Goal: Transaction & Acquisition: Purchase product/service

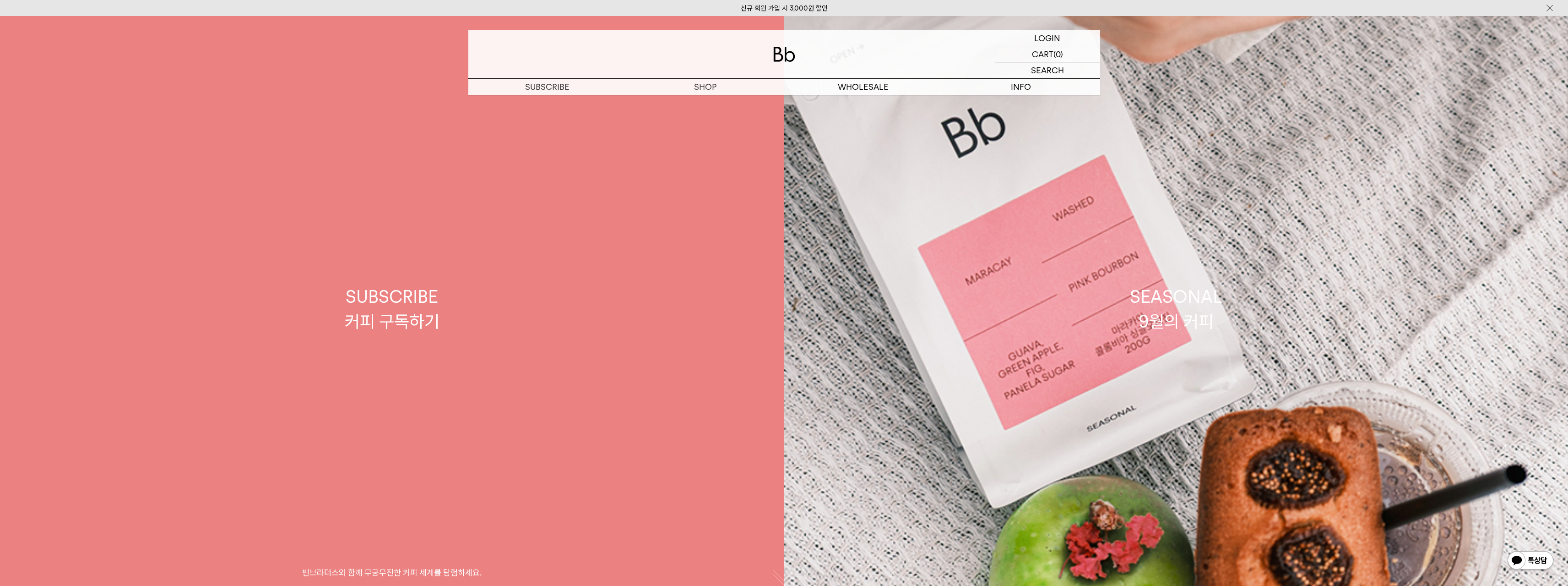
click at [407, 350] on link "SUBSCRIBE 커피 구독하기 빈브라더스와 함께 무궁무진한 커피 세계를 탐험하세요." at bounding box center [392, 309] width 784 height 586
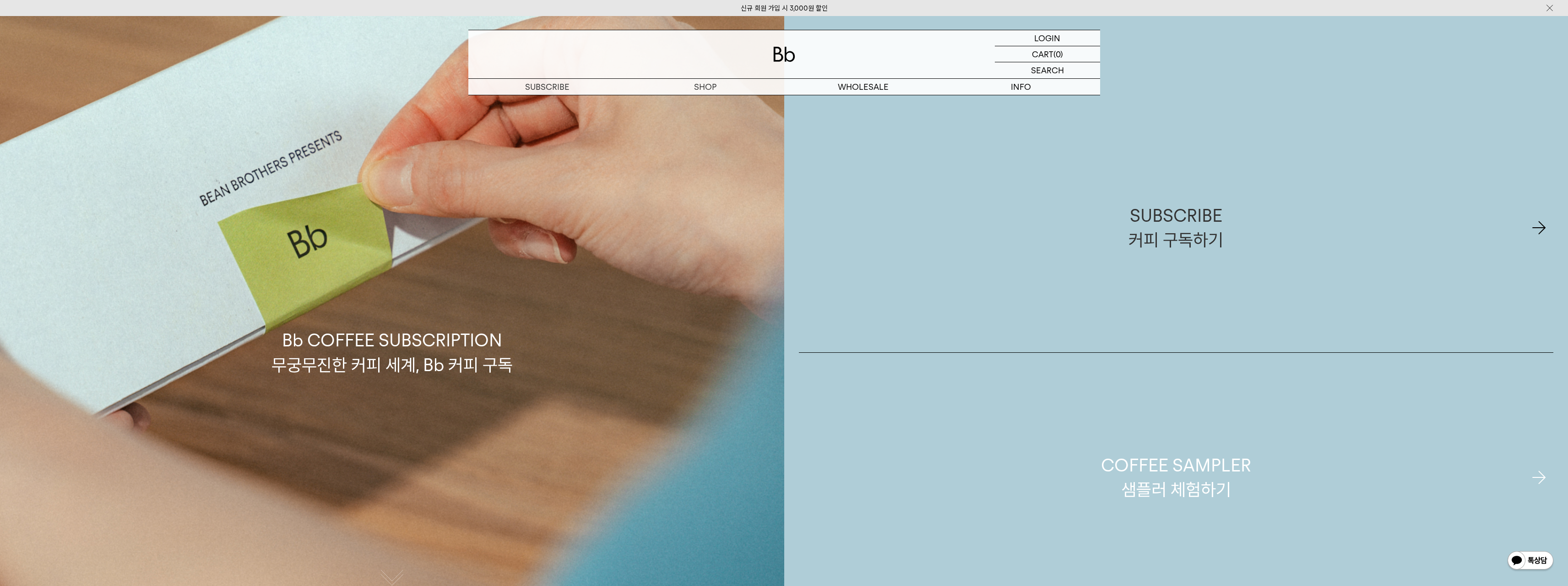
click at [1220, 482] on div "COFFEE SAMPLER 샘플러 체험하기" at bounding box center [1176, 478] width 150 height 49
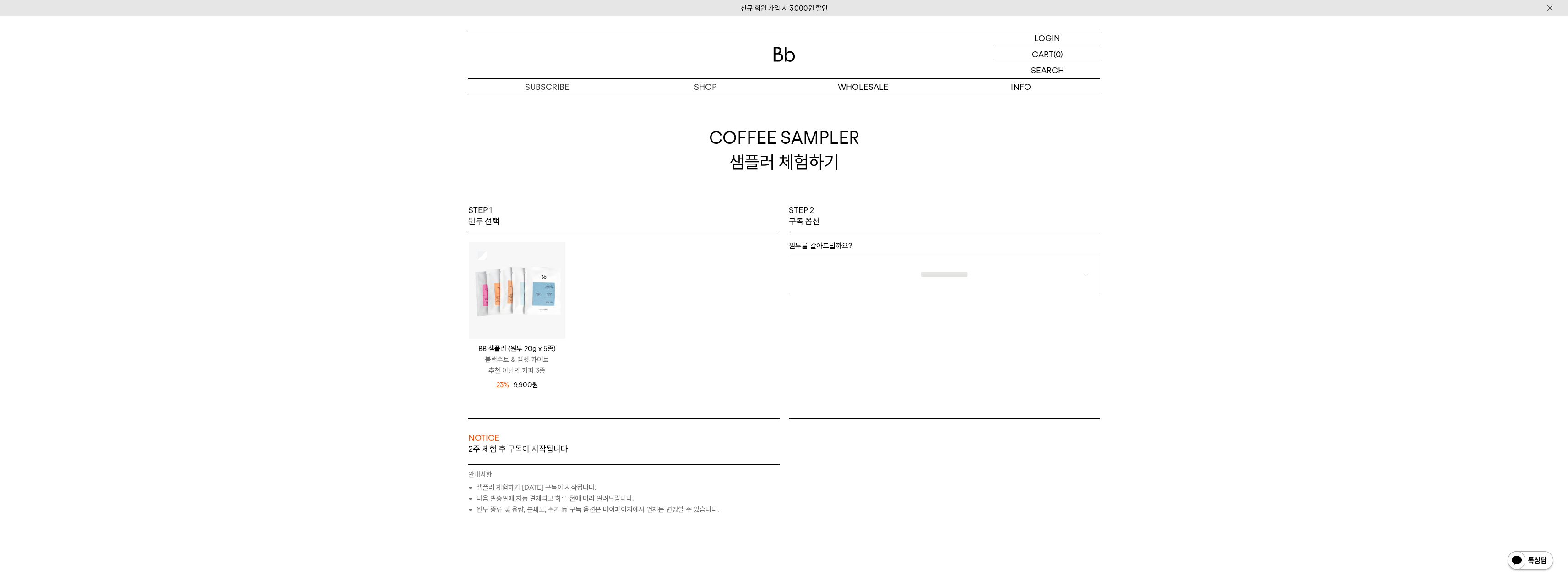
click at [503, 317] on body "신규 회원 가입 시 3,000원 할인 LOGIN 로그인 LOGIN 로그인 CART 장바구니 (0) SEARCH 검색 검색폼 ** 추천상품" at bounding box center [784, 398] width 1568 height 765
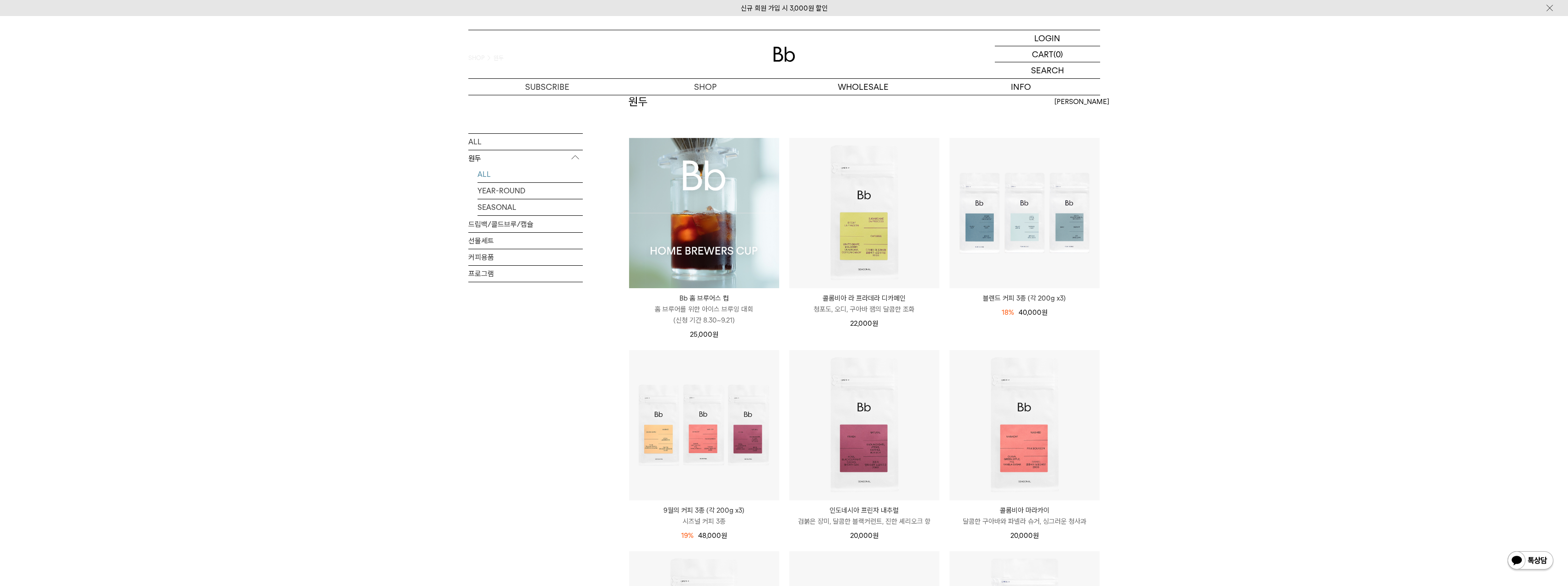
click at [698, 228] on img at bounding box center [704, 213] width 150 height 150
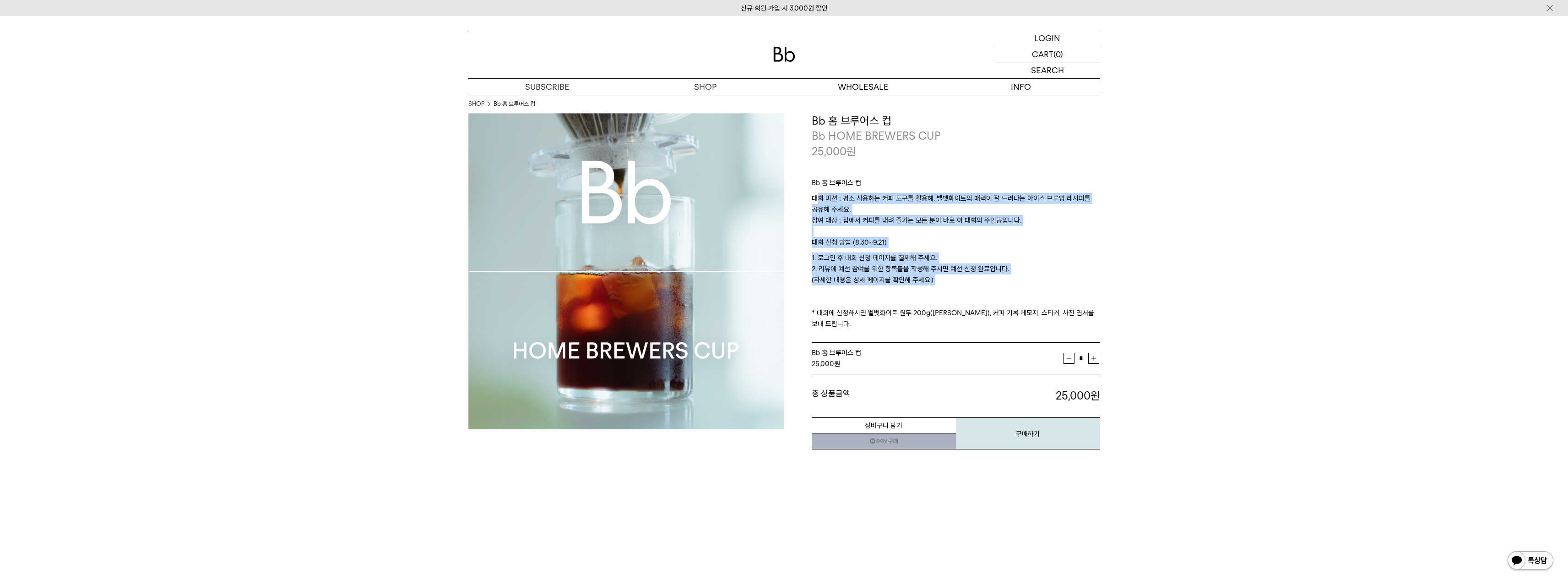
drag, startPoint x: 816, startPoint y: 196, endPoint x: 824, endPoint y: 295, distance: 99.3
click at [824, 295] on div "Bb 홈 브루어스 컵 대회 미션 : 평소 사용하는 커피 도구를 활용해, 벨벳화이트의 매력이 잘 드러나는 아이스 브루잉 레시피를 공유해 주세요.…" at bounding box center [956, 251] width 289 height 184
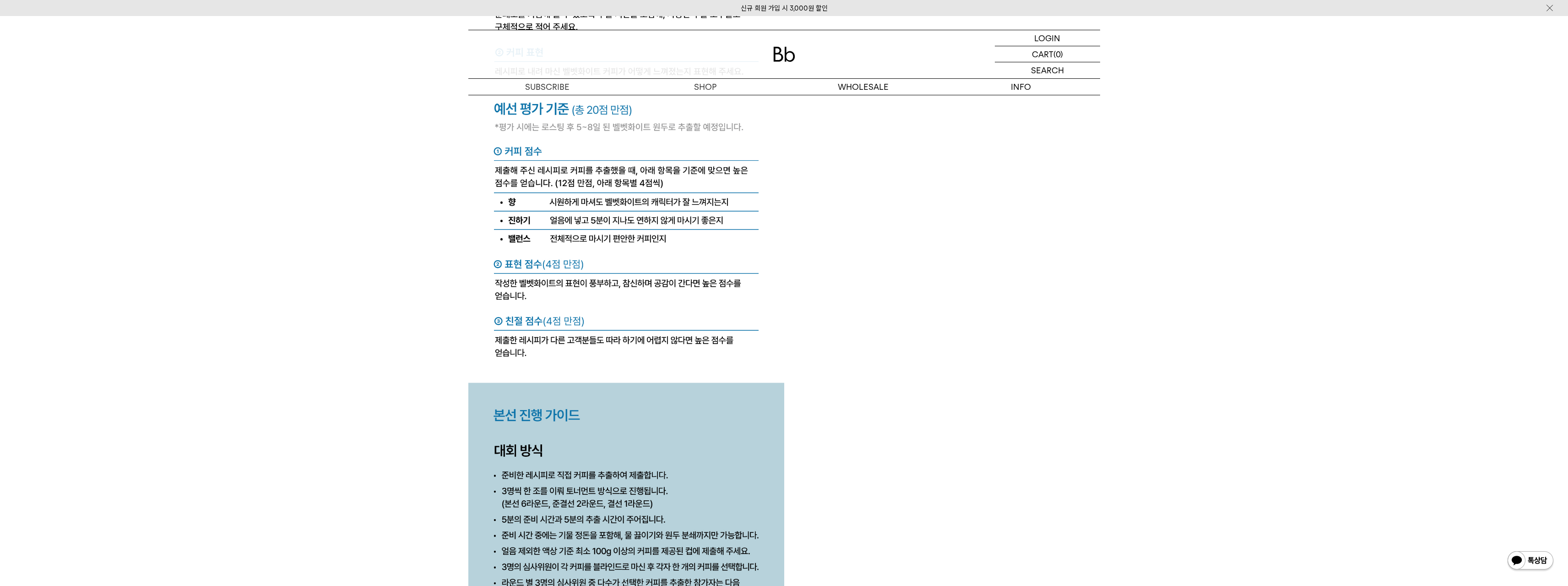
scroll to position [4169, 0]
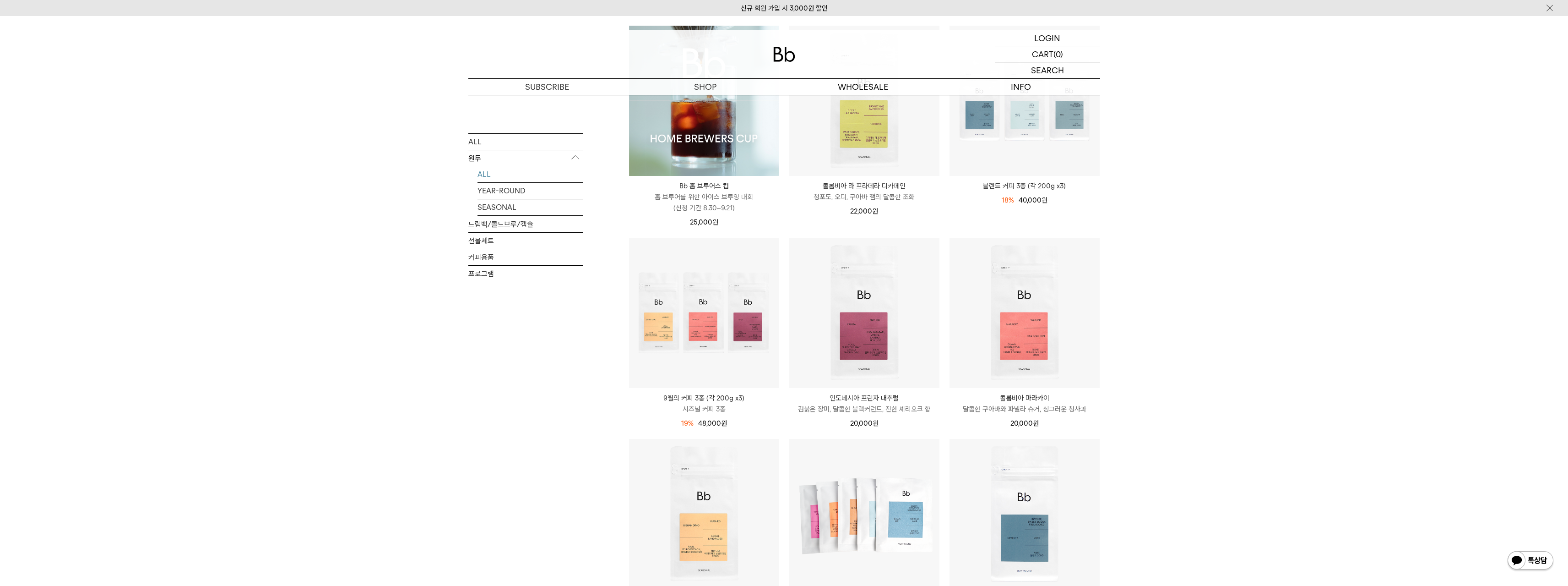
scroll to position [183, 0]
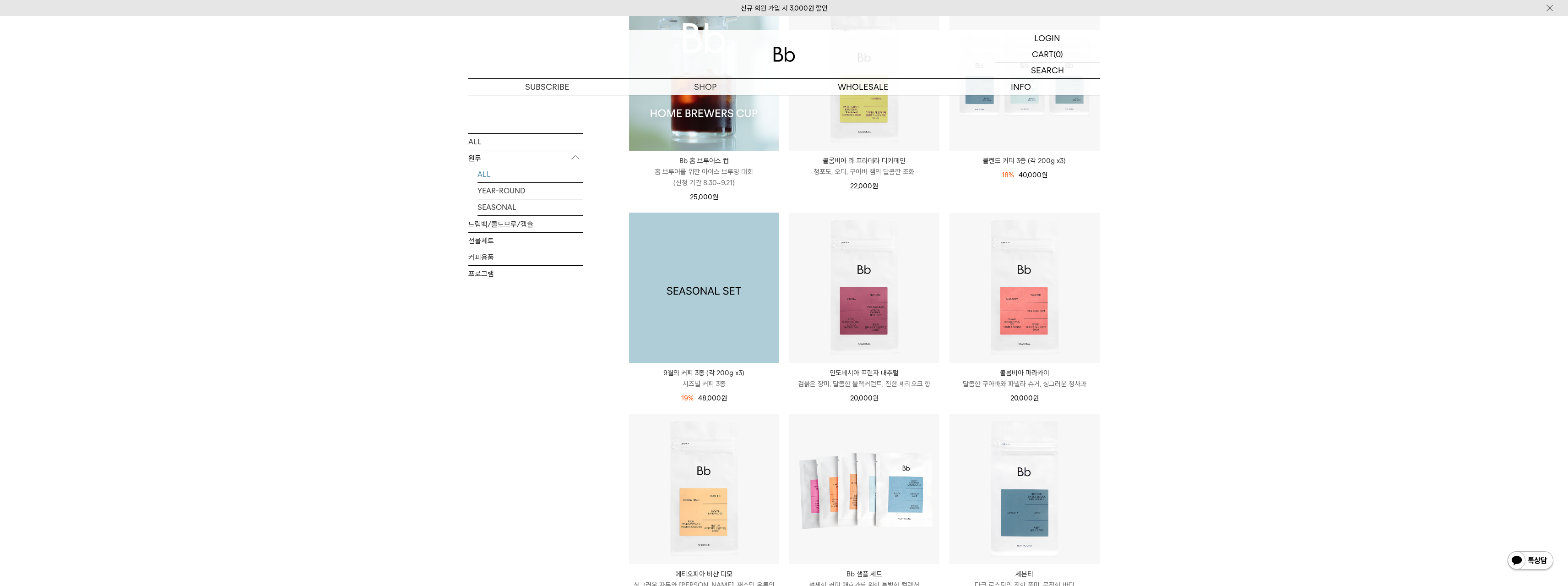
click at [691, 293] on img at bounding box center [704, 288] width 150 height 150
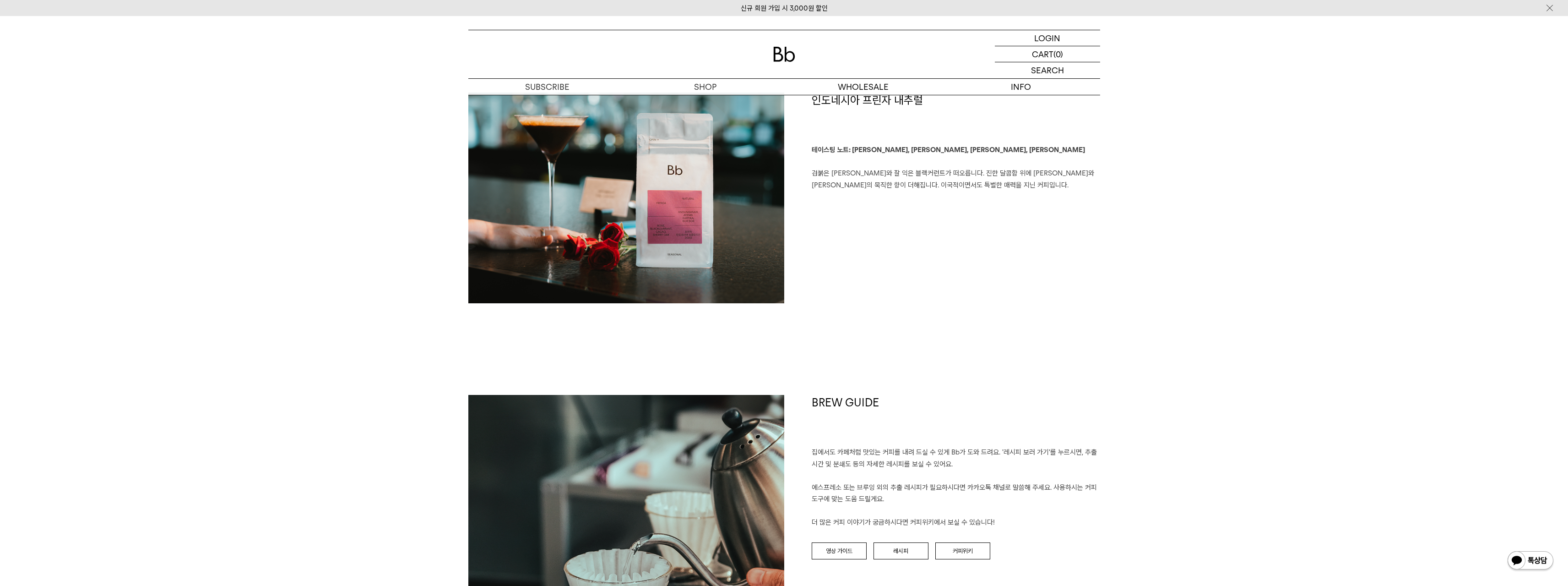
scroll to position [1741, 0]
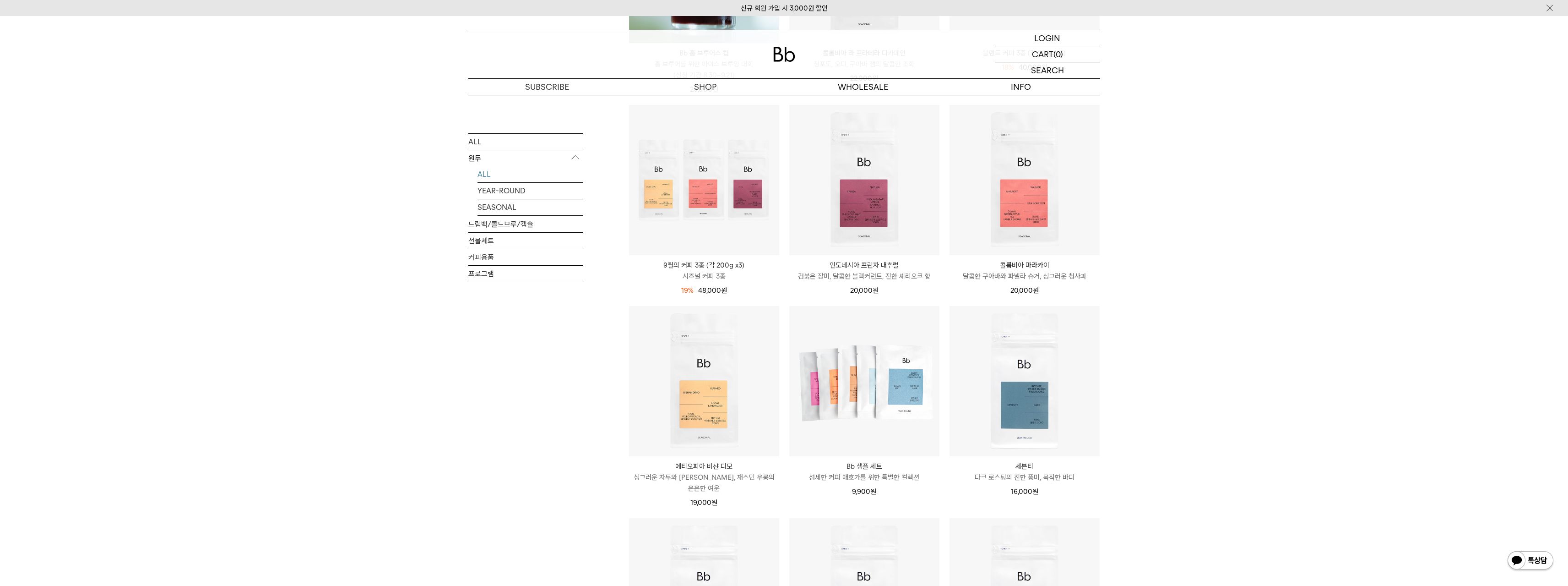
scroll to position [367, 0]
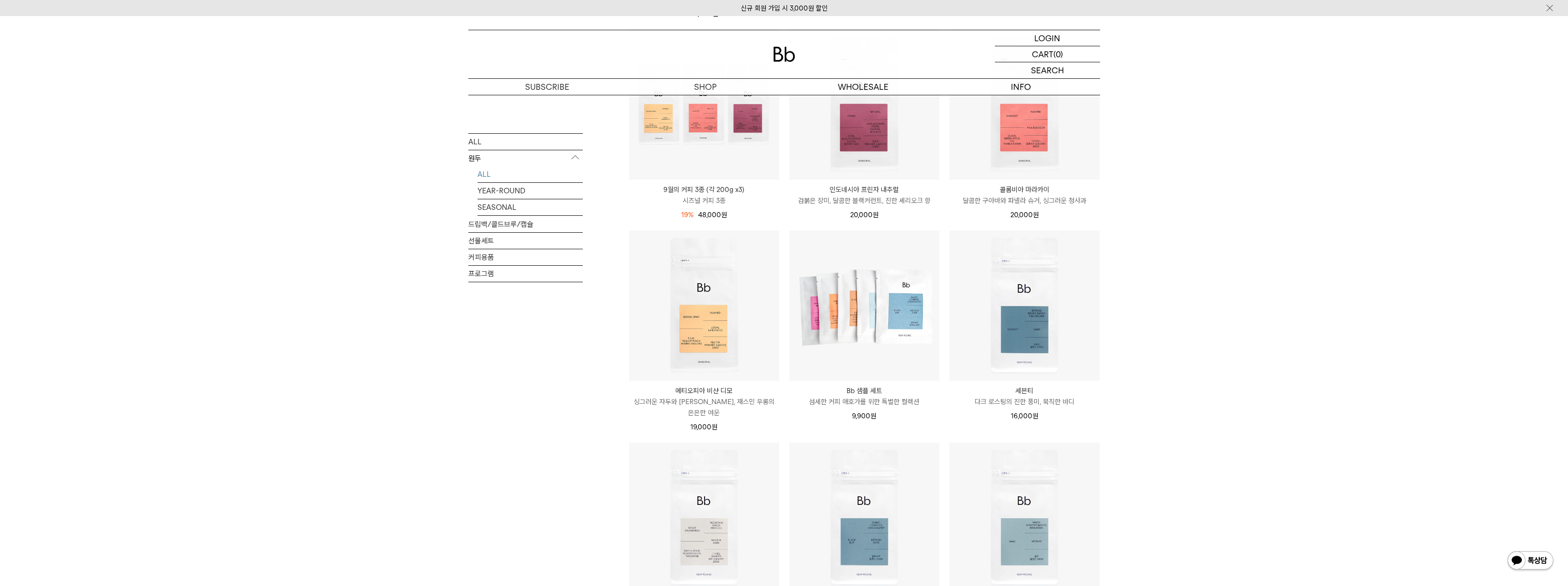
click at [780, 49] on img at bounding box center [784, 54] width 22 height 15
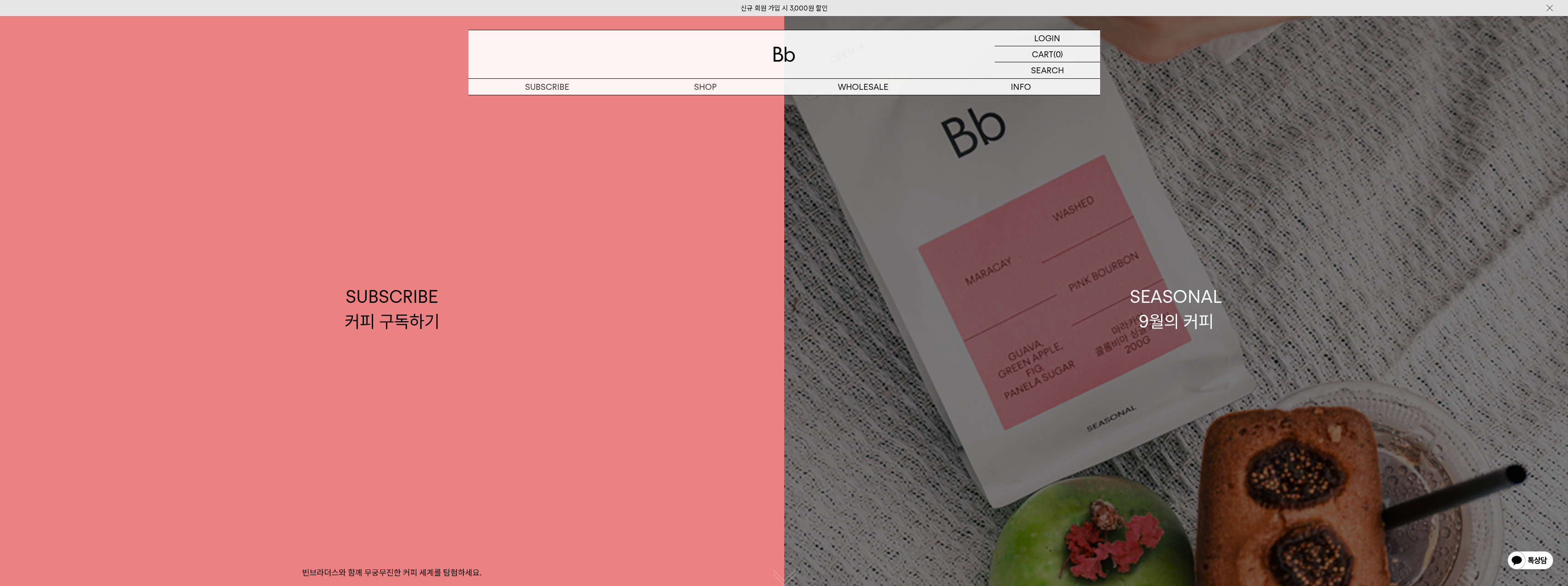
click at [931, 289] on link "SEASONAL 9월의 커피" at bounding box center [1176, 309] width 784 height 586
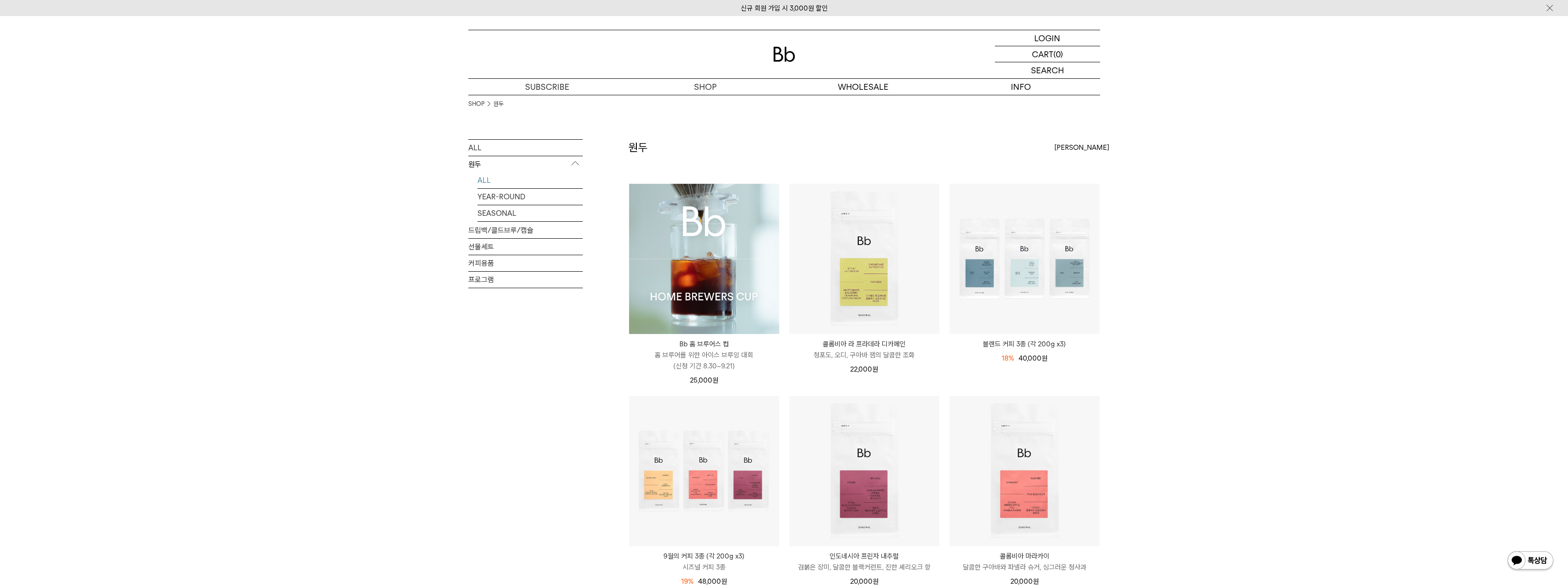
scroll to position [46, 0]
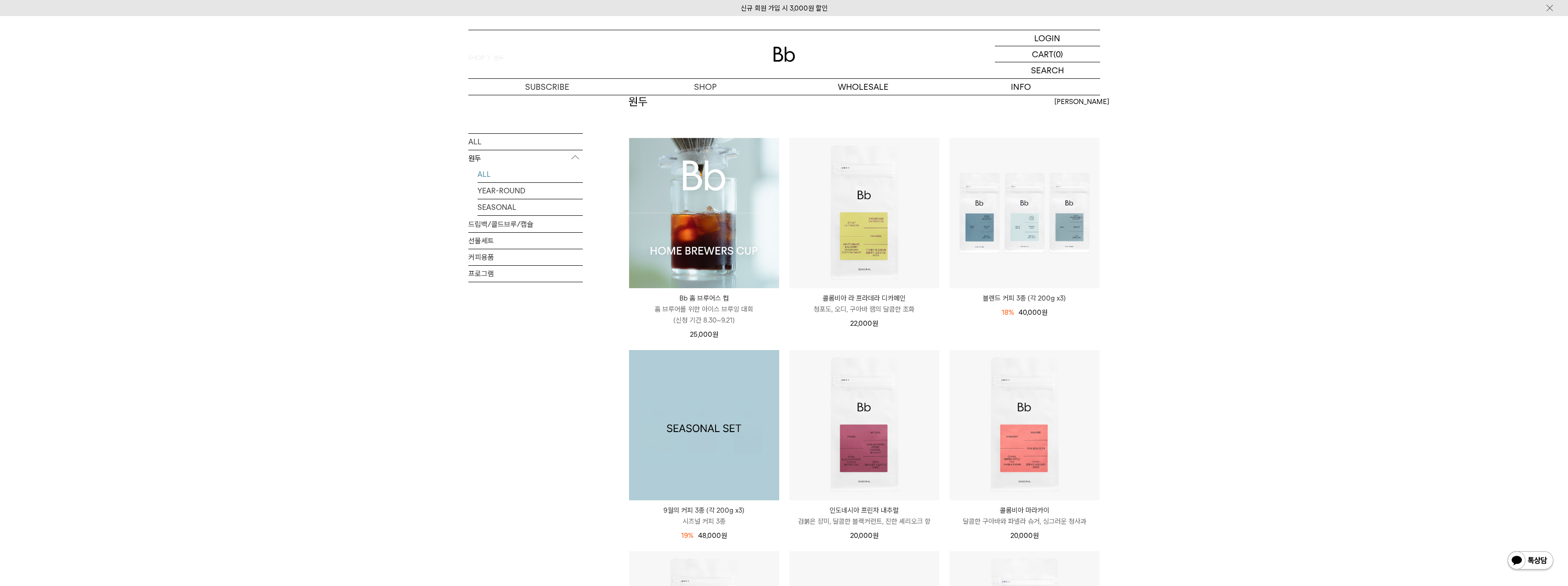
click at [629, 391] on img at bounding box center [704, 425] width 150 height 150
